Goal: Transaction & Acquisition: Download file/media

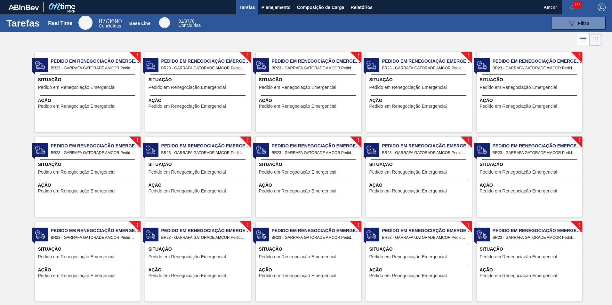
click at [124, 59] on span "Pedido em Renegociação Emergencial" at bounding box center [96, 61] width 90 height 7
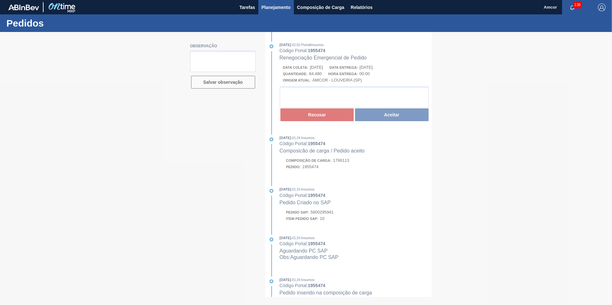
click at [280, 10] on span "Planejamento" at bounding box center [276, 8] width 29 height 8
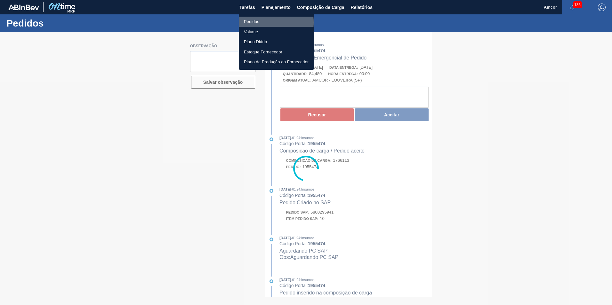
click at [253, 22] on li "Pedidos" at bounding box center [276, 22] width 75 height 10
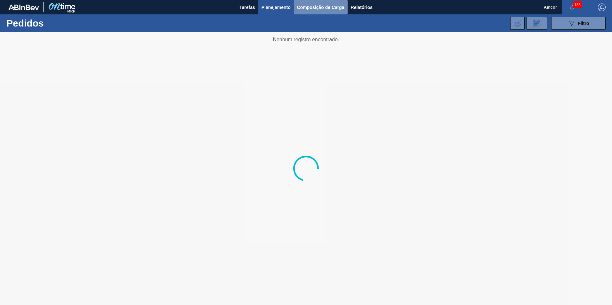
click at [322, 11] on button "Composição de Carga" at bounding box center [321, 7] width 54 height 14
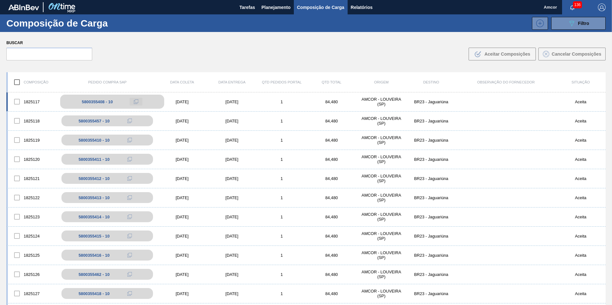
click at [135, 101] on icon at bounding box center [136, 102] width 4 height 4
click at [96, 101] on div "5800355408 - 10" at bounding box center [97, 102] width 31 height 5
click at [362, 4] on span "Relatórios" at bounding box center [362, 8] width 22 height 8
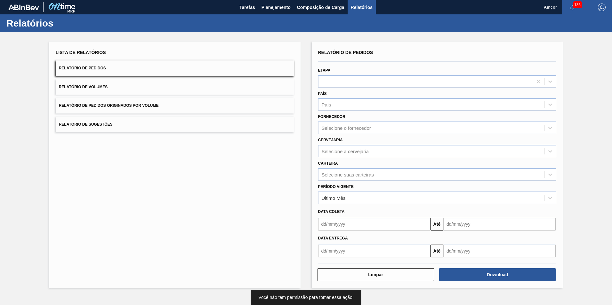
click at [131, 73] on button "Relatório de Pedidos" at bounding box center [175, 69] width 239 height 16
click at [547, 81] on icon at bounding box center [550, 81] width 6 height 6
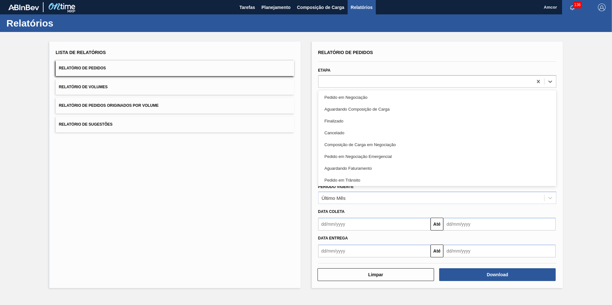
click at [266, 200] on div "Lista de Relatórios Relatório de Pedidos Relatório de Volumes Relatório de Pedi…" at bounding box center [174, 165] width 251 height 247
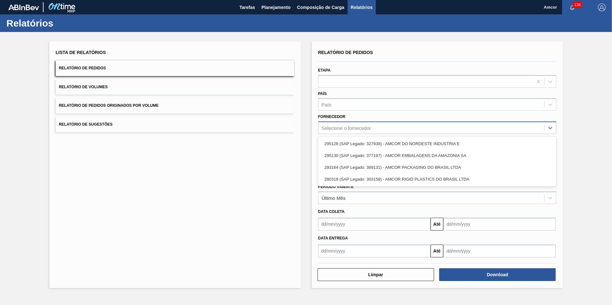
click at [373, 126] on div "Selecione o fornecedor" at bounding box center [432, 128] width 226 height 9
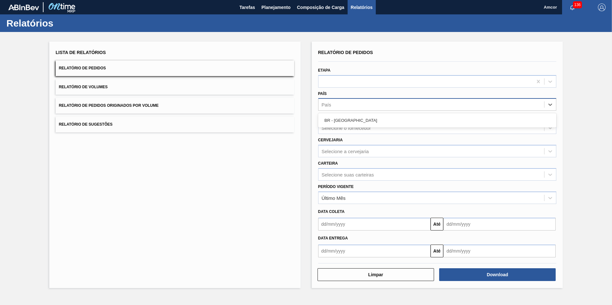
click at [384, 104] on div "País" at bounding box center [432, 104] width 226 height 9
click at [376, 106] on div "País" at bounding box center [432, 104] width 226 height 9
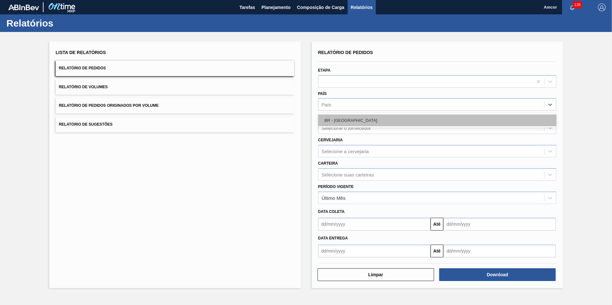
click at [351, 121] on div "BR - [GEOGRAPHIC_DATA]" at bounding box center [437, 121] width 239 height 12
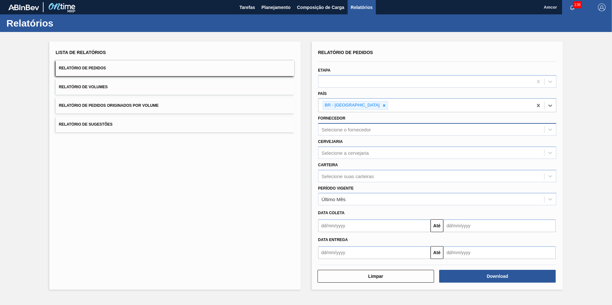
click at [354, 126] on div "Selecione o fornecedor" at bounding box center [432, 129] width 226 height 9
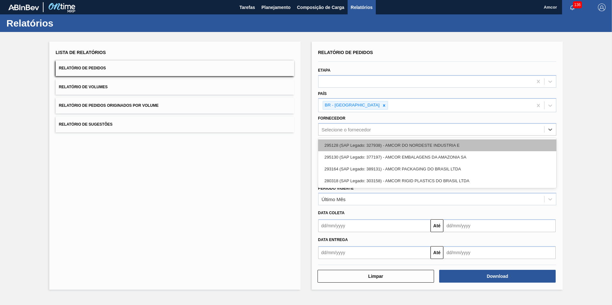
click at [397, 146] on div "295128 (SAP Legado: 327938) - AMCOR DO NORDESTE INDUSTRIA E" at bounding box center [437, 146] width 239 height 12
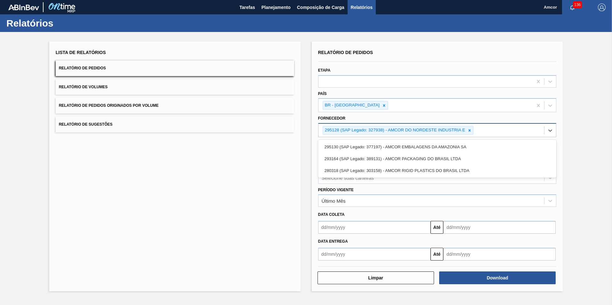
click at [517, 130] on div "295128 (SAP Legado: 327938) - AMCOR DO NORDESTE INDUSTRIA E" at bounding box center [432, 130] width 226 height 13
click at [463, 149] on div "295130 (SAP Legado: 377197) - AMCOR EMBALAGENS DA AMAZONIA SA" at bounding box center [437, 147] width 239 height 12
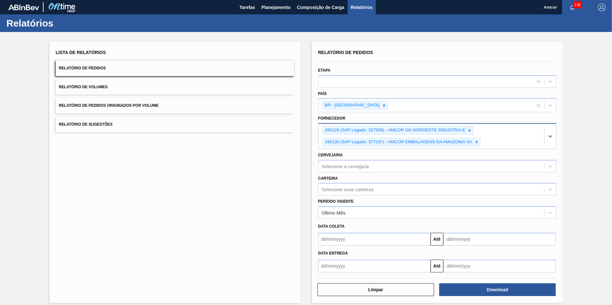
click at [500, 142] on div "295128 (SAP Legado: 327938) - AMCOR DO NORDESTE INDUSTRIA E 295130 (SAP Legado:…" at bounding box center [432, 136] width 226 height 25
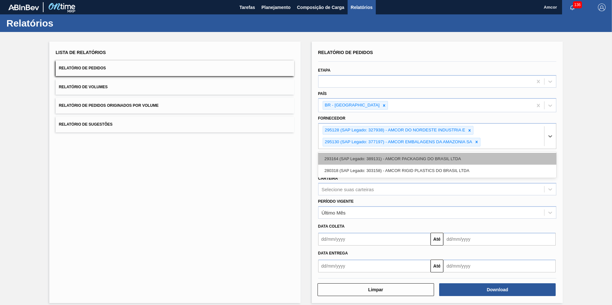
click at [463, 159] on div "293164 (SAP Legado: 389131) - AMCOR PACKAGING DO BRASIL LTDA" at bounding box center [437, 159] width 239 height 12
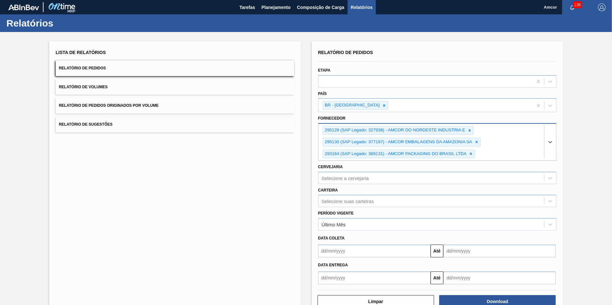
click at [497, 151] on div "295128 (SAP Legado: 327938) - AMCOR DO NORDESTE INDUSTRIA E 295130 (SAP Legado:…" at bounding box center [432, 142] width 226 height 37
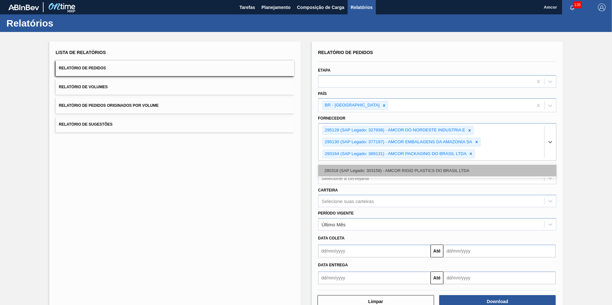
click at [454, 170] on div "280318 (SAP Legado: 303158) - AMCOR RIGID PLASTICS DO BRASIL LTDA" at bounding box center [437, 171] width 239 height 12
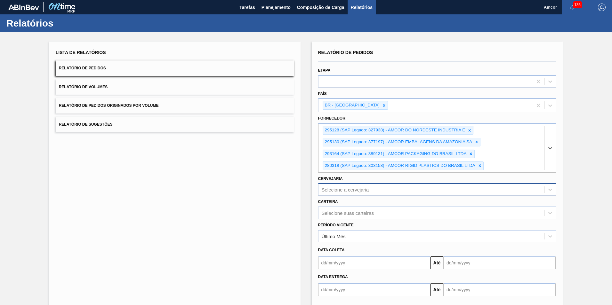
click at [353, 190] on div "Selecione a cervejaria" at bounding box center [345, 189] width 47 height 5
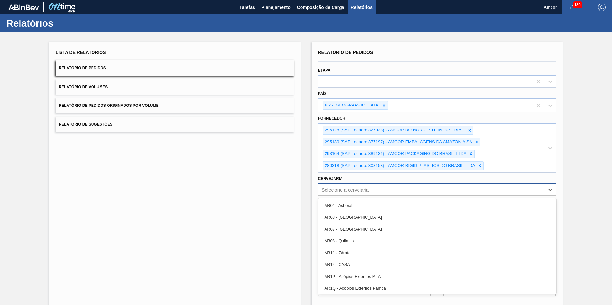
click at [353, 190] on div "Selecione a cervejaria" at bounding box center [345, 189] width 47 height 5
click at [401, 190] on div "Selecione a cervejaria" at bounding box center [432, 189] width 226 height 9
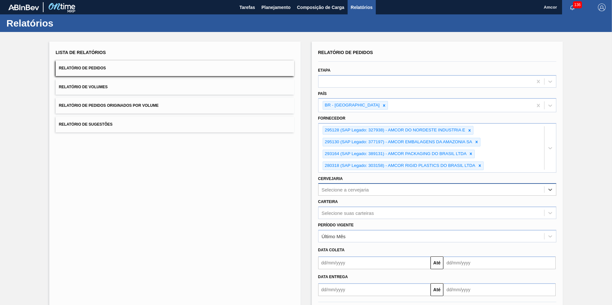
click at [401, 190] on div "Selecione a cervejaria" at bounding box center [432, 189] width 226 height 9
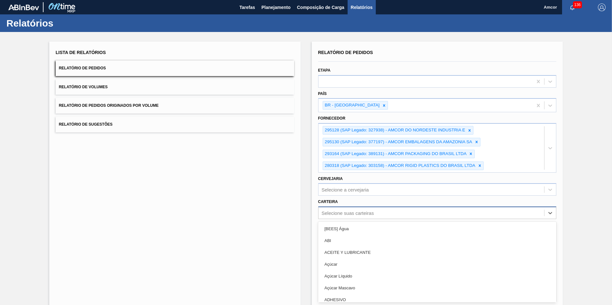
click at [394, 214] on div "option [BEES] Água focused, 1 of 101. 101 results available. Use Up and Down to…" at bounding box center [437, 213] width 239 height 12
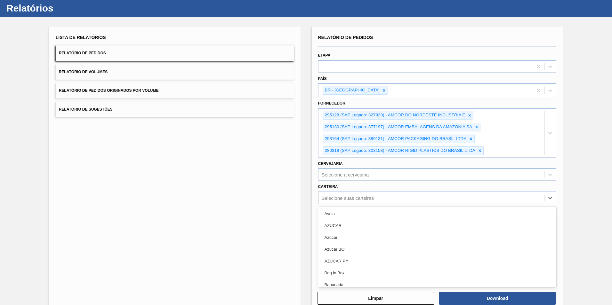
scroll to position [224, 0]
click at [278, 227] on div "Lista de Relatórios Relatório de Pedidos Relatório de Volumes Relatório de Pedi…" at bounding box center [174, 170] width 251 height 286
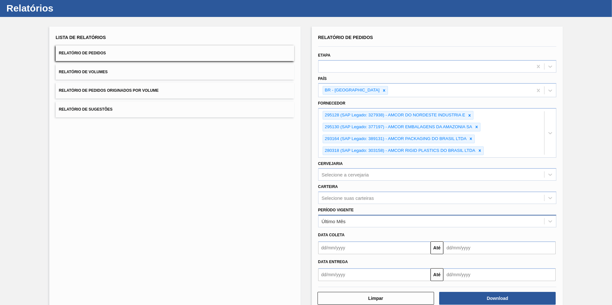
click at [330, 220] on div "Último Mês" at bounding box center [334, 221] width 24 height 5
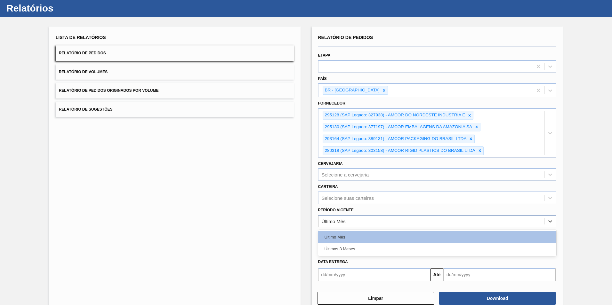
click at [330, 220] on div "Último Mês" at bounding box center [334, 221] width 24 height 5
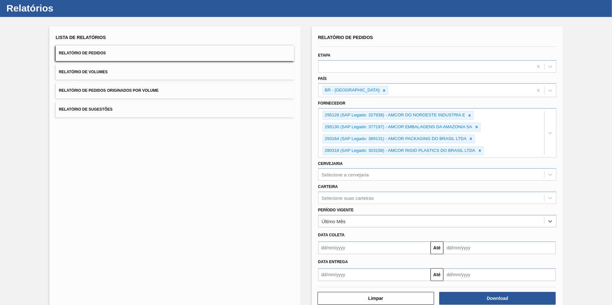
click at [330, 250] on input "text" at bounding box center [374, 248] width 112 height 13
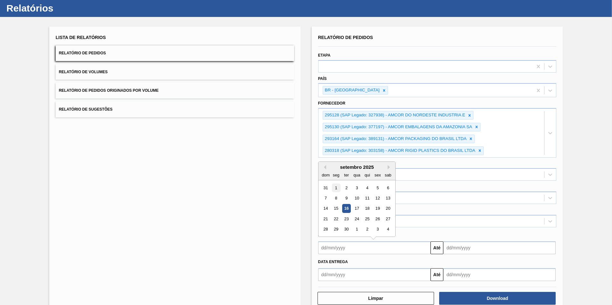
click at [337, 189] on div "1" at bounding box center [336, 187] width 9 height 9
type input "[DATE]"
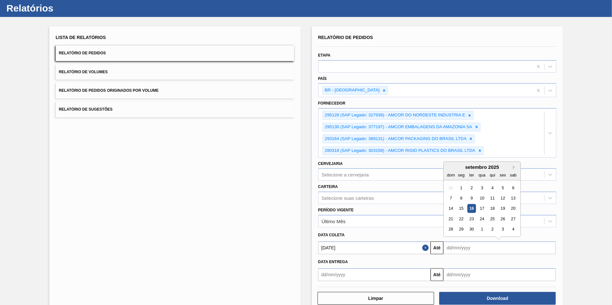
click at [473, 249] on input "text" at bounding box center [499, 248] width 112 height 13
click at [473, 230] on div "30" at bounding box center [471, 229] width 9 height 9
type input "[DATE]"
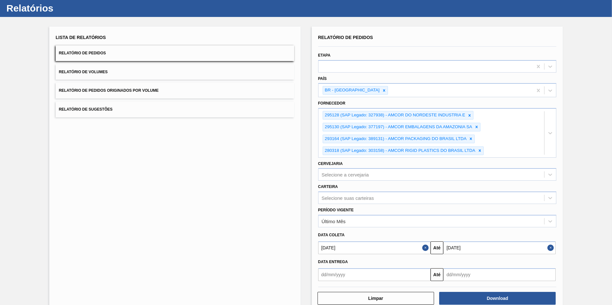
scroll to position [30, 0]
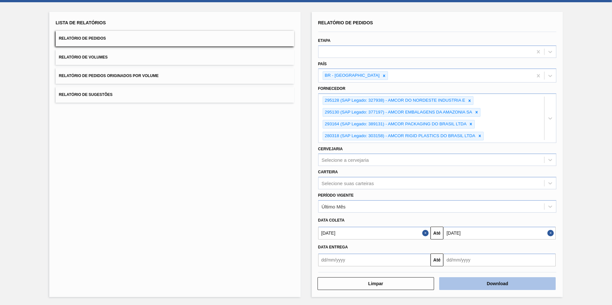
click at [505, 285] on button "Download" at bounding box center [497, 284] width 117 height 13
